Goal: Transaction & Acquisition: Purchase product/service

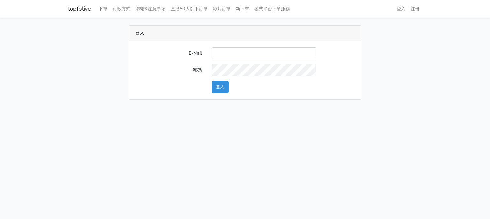
type input "g07231987@gmail.com"
click at [227, 85] on button "登入" at bounding box center [220, 87] width 17 height 12
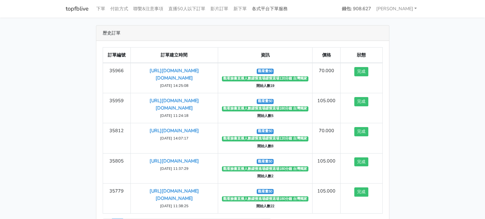
click at [271, 9] on link "各式平台下單服務" at bounding box center [270, 9] width 41 height 12
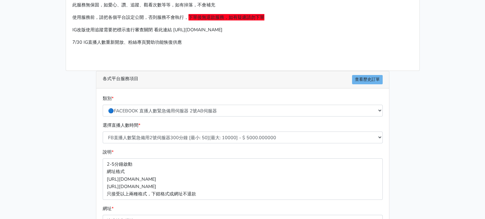
scroll to position [64, 0]
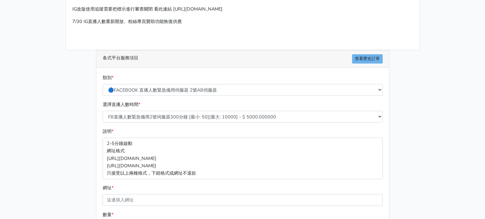
click at [180, 96] on div "類別 * 🔵FACEBOOK 直播人數緊急備用伺服器 2號AB伺服器 🔵FACEBOOK 網軍專用貼文留言 安全保密 🔵9/30 FACEBOOK 直播人數緩…" at bounding box center [242, 87] width 283 height 27
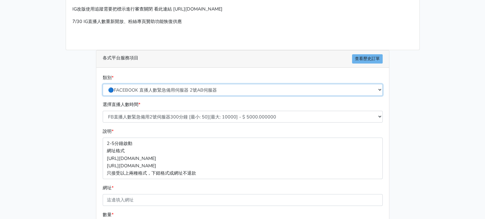
click at [180, 89] on select "🔵FACEBOOK 直播人數緊急備用伺服器 2號AB伺服器 🔵FACEBOOK 網軍專用貼文留言 安全保密 🔵9/30 FACEBOOK 直播人數緩慢進場緩慢…" at bounding box center [243, 90] width 280 height 12
click at [103, 84] on select "🔵FACEBOOK 直播人數緊急備用伺服器 2號AB伺服器 🔵FACEBOOK 網軍專用貼文留言 安全保密 🔵9/30 FACEBOOK 直播人數緩慢進場緩慢…" at bounding box center [243, 90] width 280 height 12
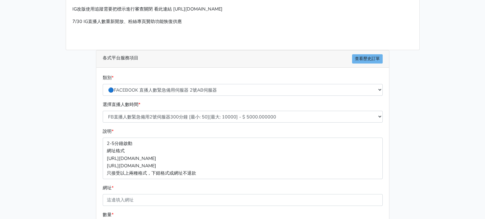
click at [174, 96] on div "類別 * 🔵FACEBOOK 直播人數緊急備用伺服器 2號AB伺服器 🔵FACEBOOK 網軍專用貼文留言 安全保密 🔵9/30 FACEBOOK 直播人數緩…" at bounding box center [242, 87] width 283 height 27
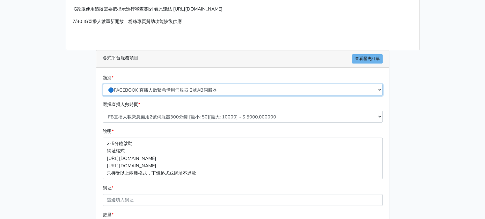
click at [174, 84] on select "🔵FACEBOOK 直播人數緊急備用伺服器 2號AB伺服器 🔵FACEBOOK 網軍專用貼文留言 安全保密 🔵9/30 FACEBOOK 直播人數緩慢進場緩慢…" at bounding box center [243, 90] width 280 height 12
select select "🔵9/30 FACEBOOK 直播人數緩慢進場緩慢退場 台灣獨家"
click at [103, 84] on select "🔵FACEBOOK 直播人數緊急備用伺服器 2號AB伺服器 🔵FACEBOOK 網軍專用貼文留言 安全保密 🔵9/30 FACEBOOK 直播人數緩慢進場緩慢…" at bounding box center [243, 90] width 280 height 12
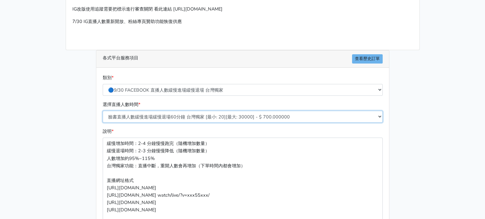
click at [197, 115] on select "臉書直播人數緩慢進場緩慢退場60分鐘 台灣獨家 [最小: 20][最大: 30000] - $ 700.000000 臉書直播人數緩慢進場緩慢退場120分鐘 …" at bounding box center [243, 117] width 280 height 12
select select "559"
click at [103, 111] on select "臉書直播人數緩慢進場緩慢退場60分鐘 台灣獨家 [最小: 20][最大: 30000] - $ 700.000000 臉書直播人數緩慢進場緩慢退場120分鐘 …" at bounding box center [243, 117] width 280 height 12
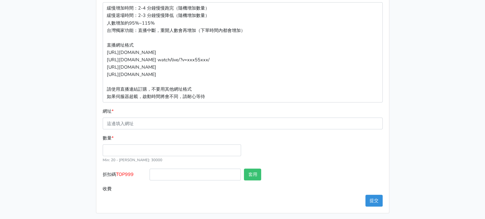
scroll to position [200, 0]
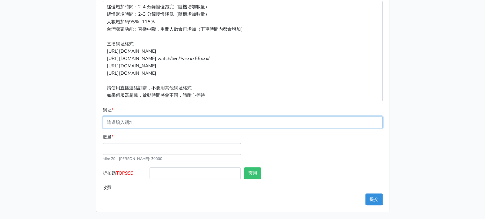
paste input "https://www.facebook.com/largesize.com.tw/videos/1474080427260871"
type input "https://www.facebook.com/largesize.com.tw/videos/1474080427260871"
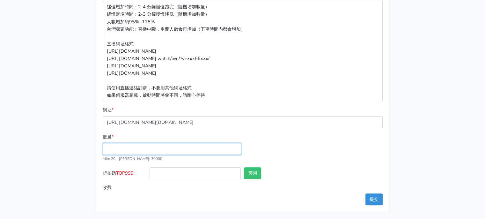
click at [176, 145] on input "數量 *" at bounding box center [172, 149] width 138 height 12
type input "50"
type input "140.000"
click at [370, 201] on button "提交" at bounding box center [374, 199] width 17 height 12
